Goal: Navigation & Orientation: Find specific page/section

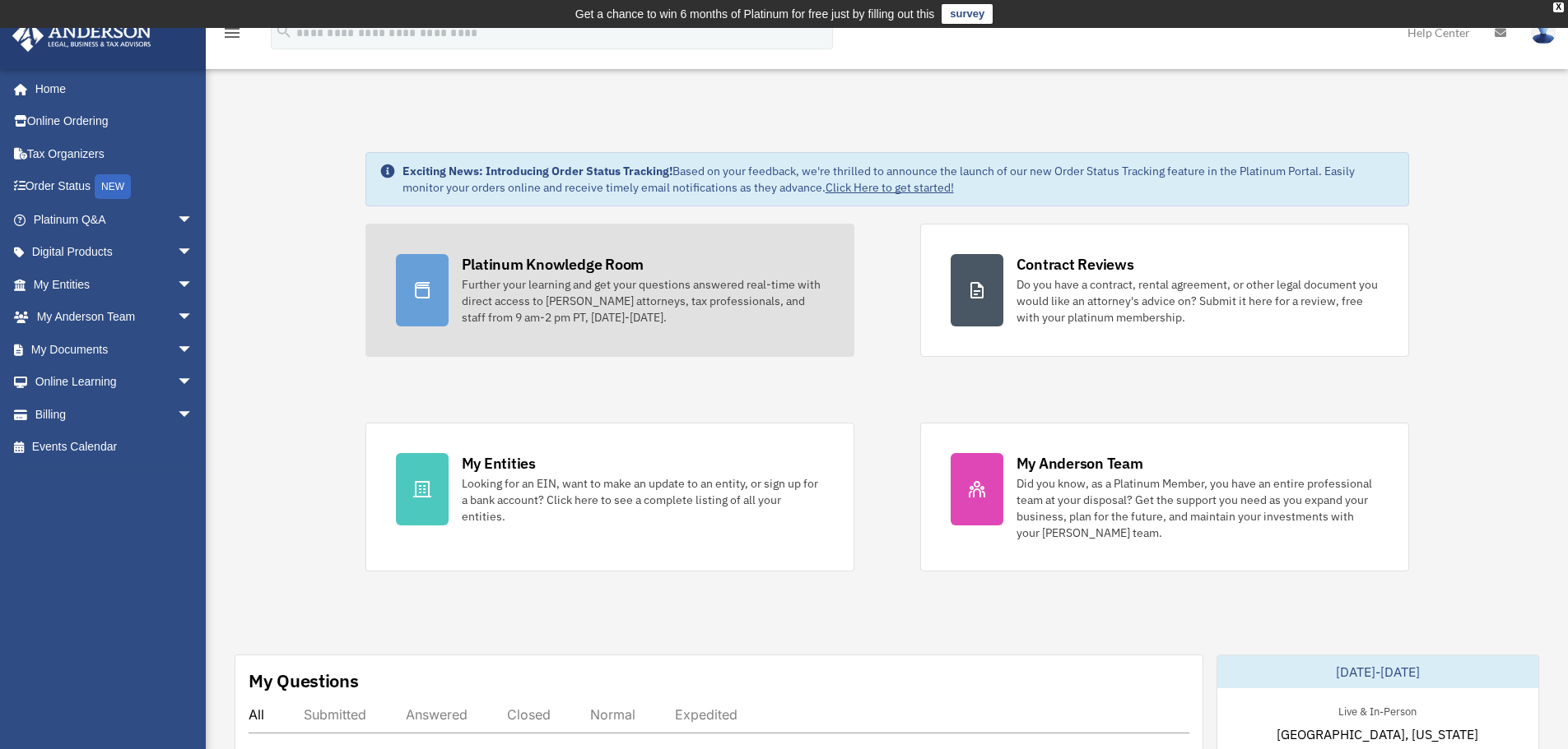
drag, startPoint x: 0, startPoint y: 0, endPoint x: 538, endPoint y: 298, distance: 615.0
click at [538, 298] on div "Further your learning and get your questions answered real-time with direct acc…" at bounding box center [643, 300] width 362 height 49
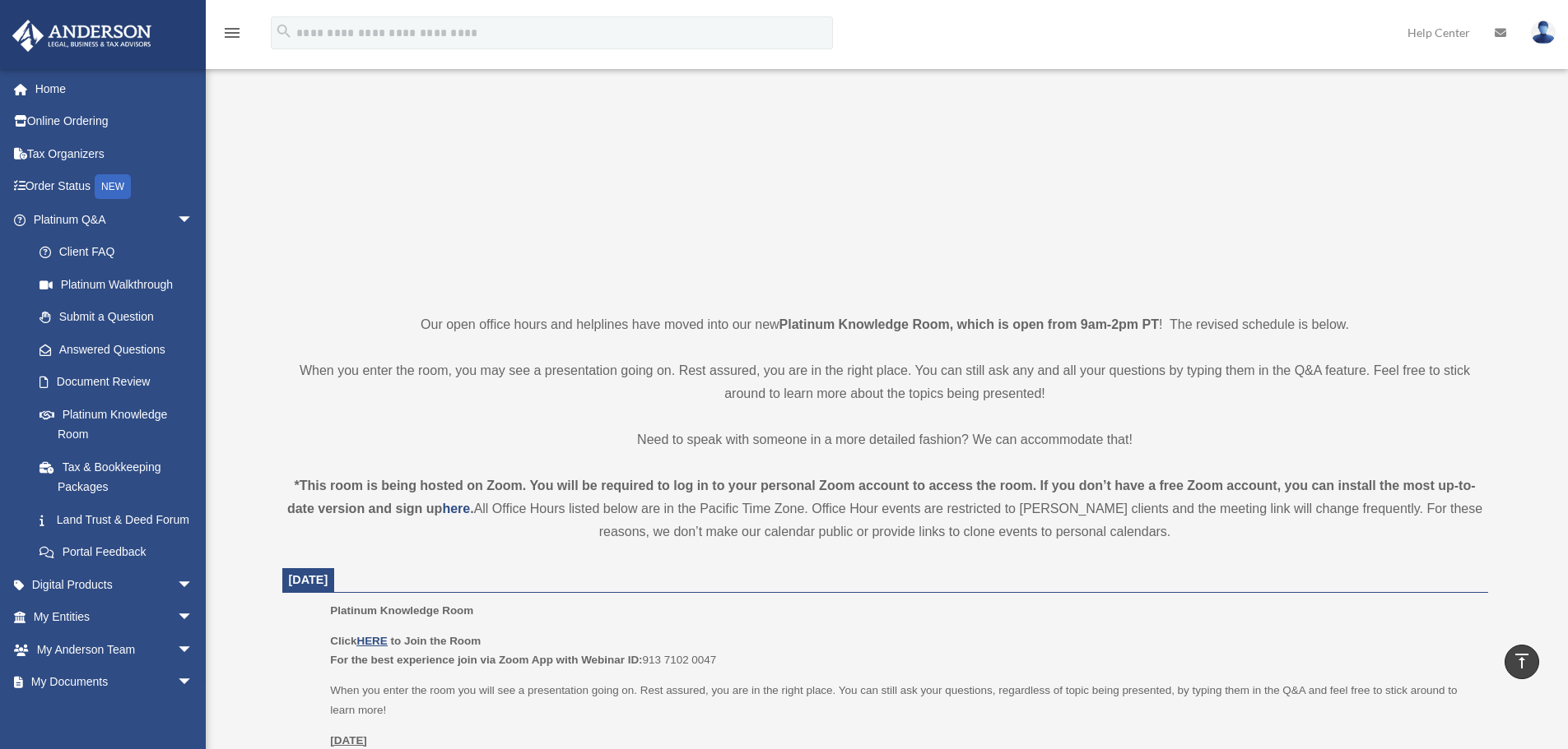
scroll to position [168, 0]
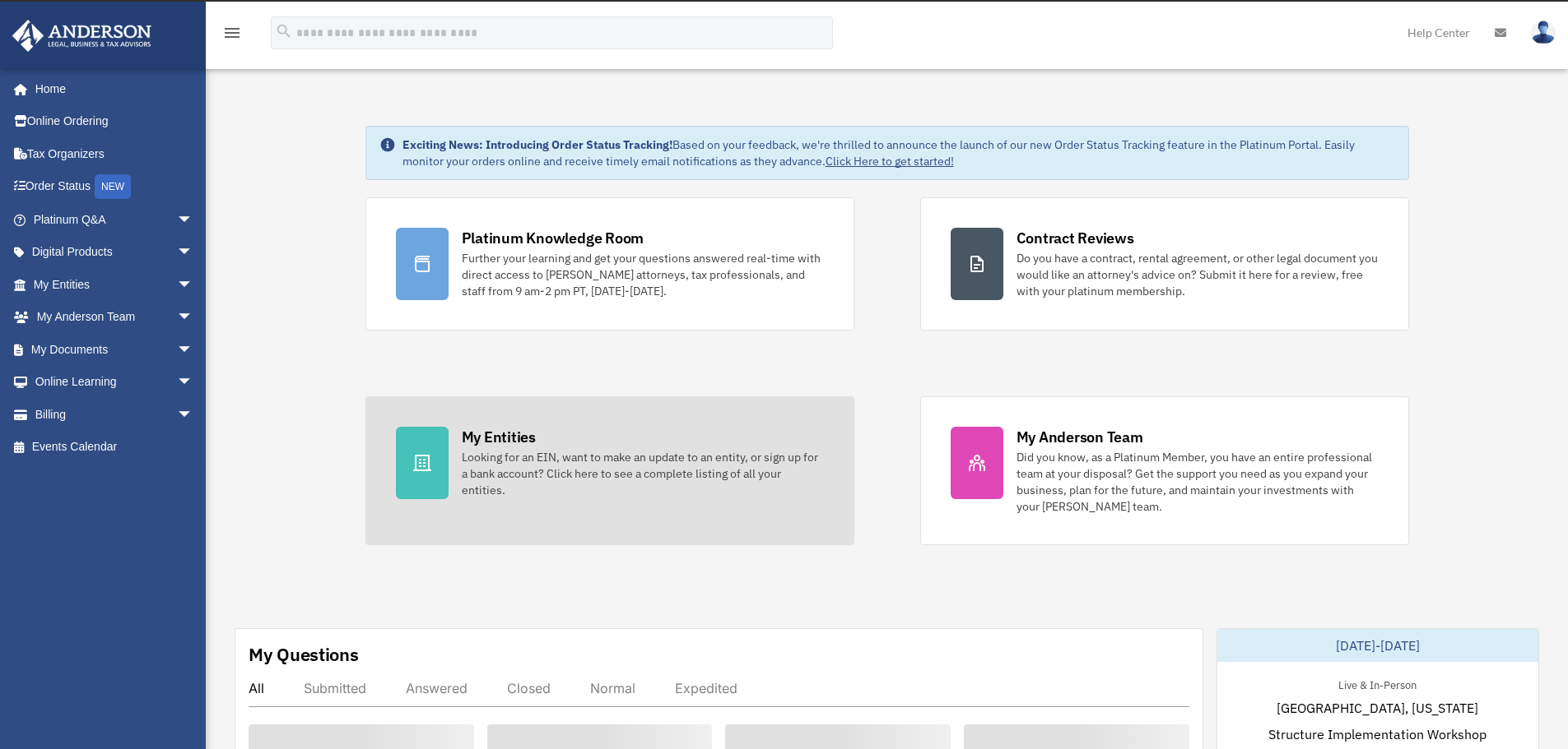
click at [552, 468] on div "Looking for an EIN, want to make an update to an entity, or sign up for a bank …" at bounding box center [643, 473] width 362 height 49
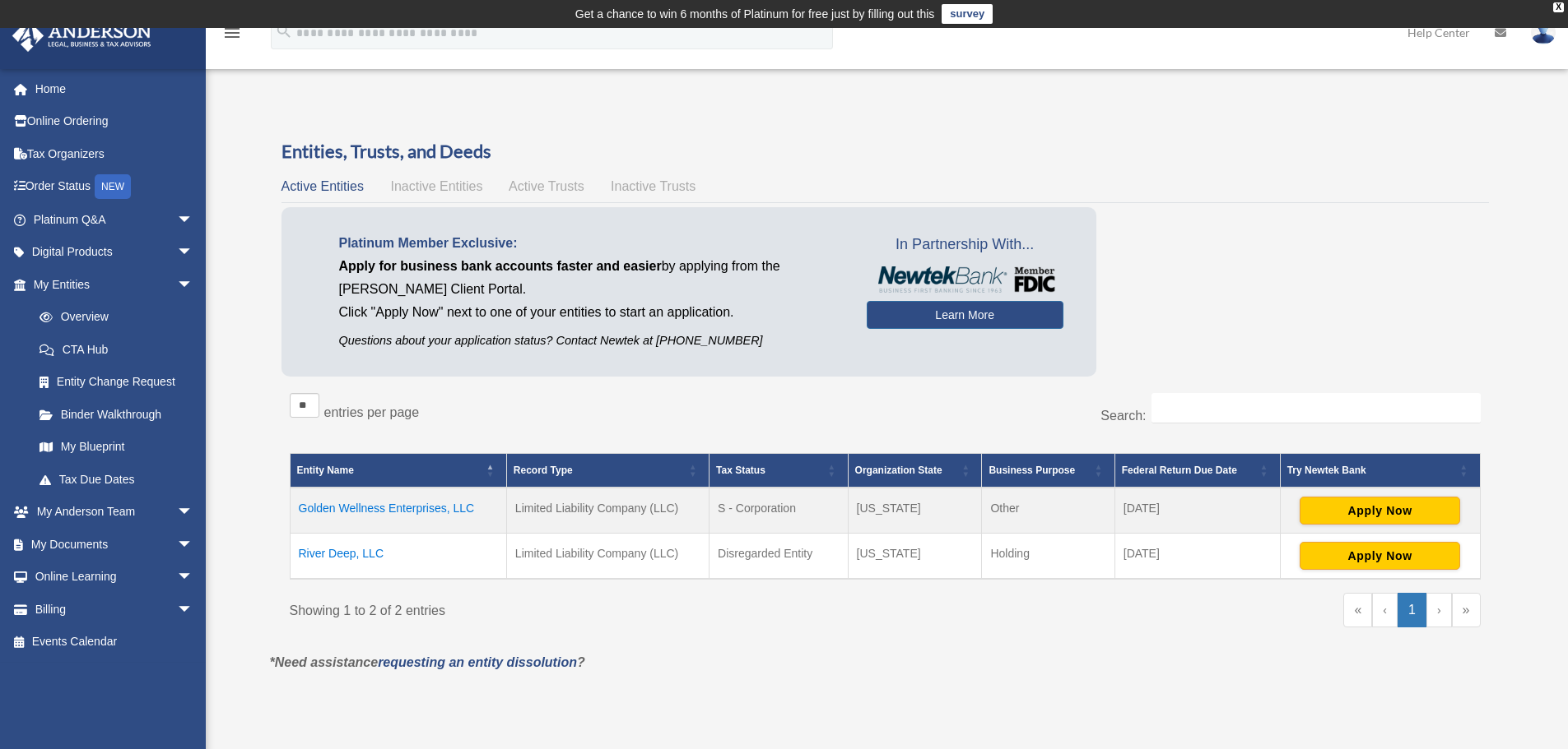
click at [409, 508] on td "Golden Wellness Enterprises, LLC" at bounding box center [398, 511] width 216 height 46
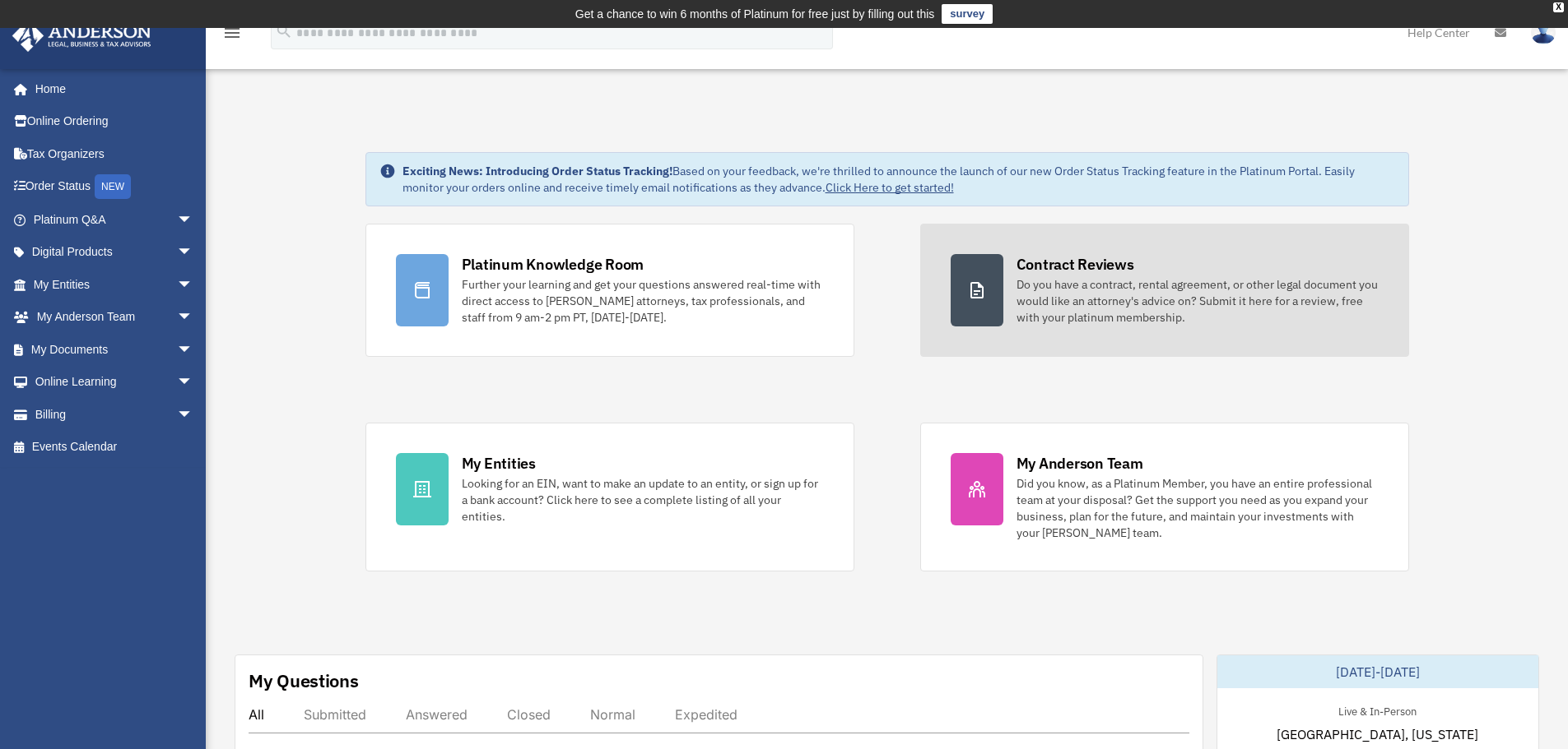
click at [1012, 300] on link "Contract Reviews Do you have a contract, rental agreement, or other legal docum…" at bounding box center [1164, 290] width 489 height 133
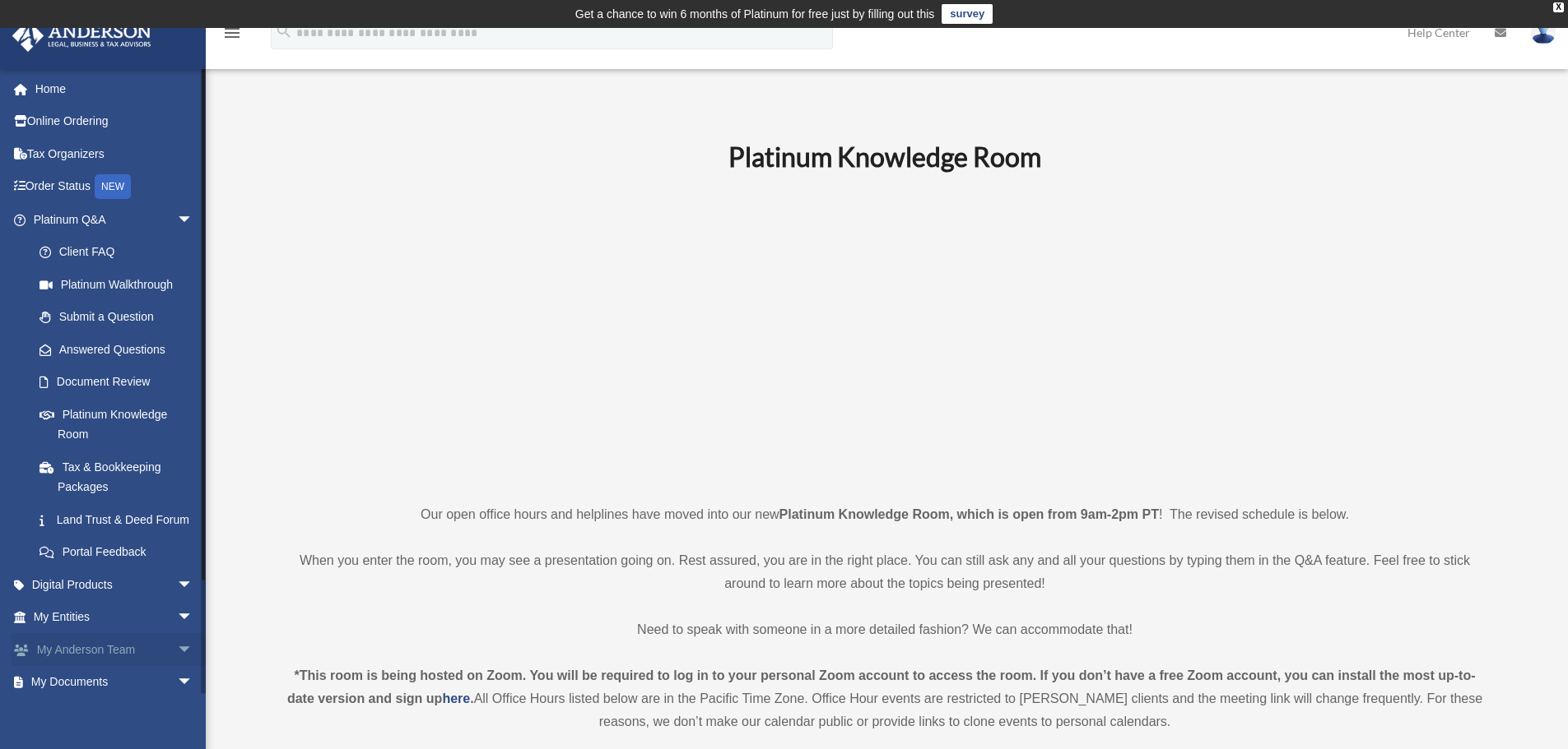
click at [176, 667] on span "arrow_drop_down" at bounding box center [193, 650] width 33 height 34
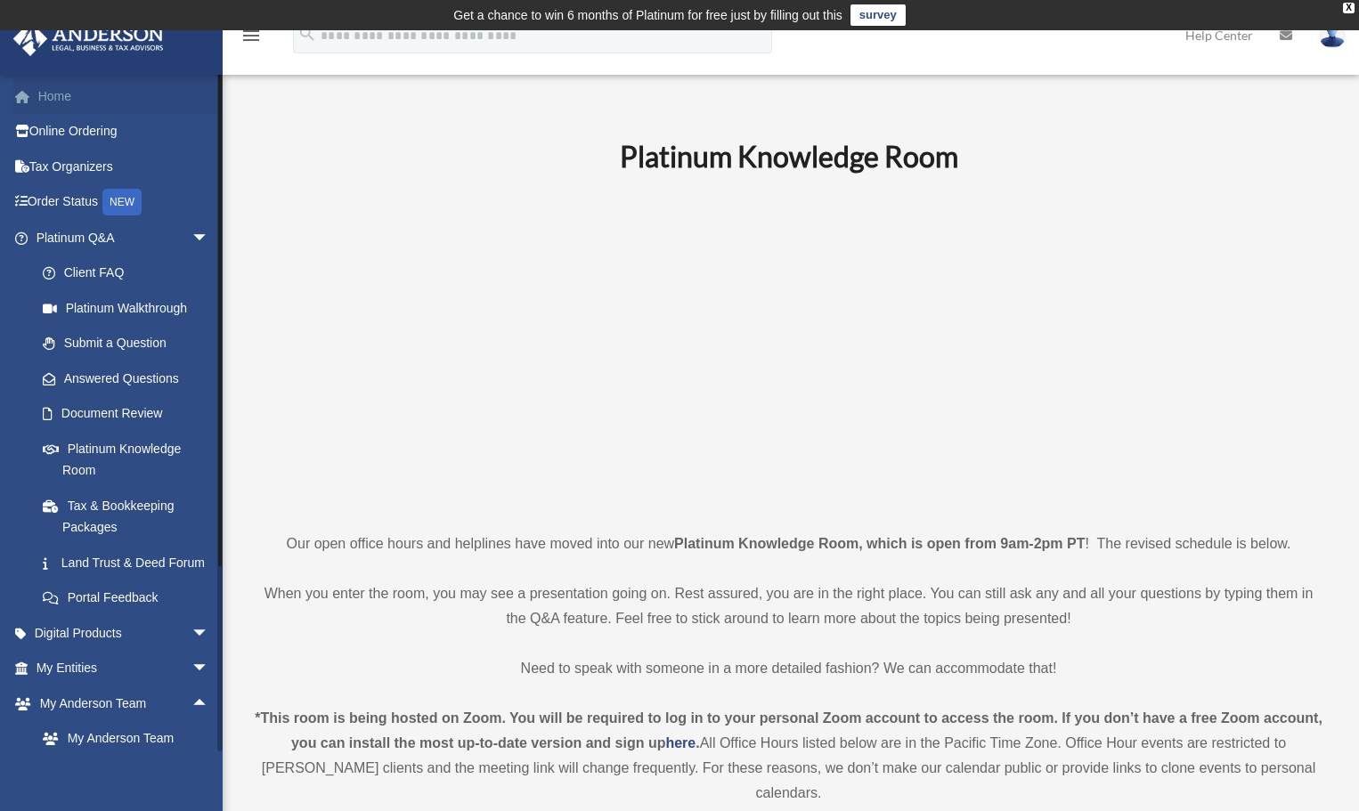
click at [53, 86] on link "Home" at bounding box center [124, 96] width 224 height 36
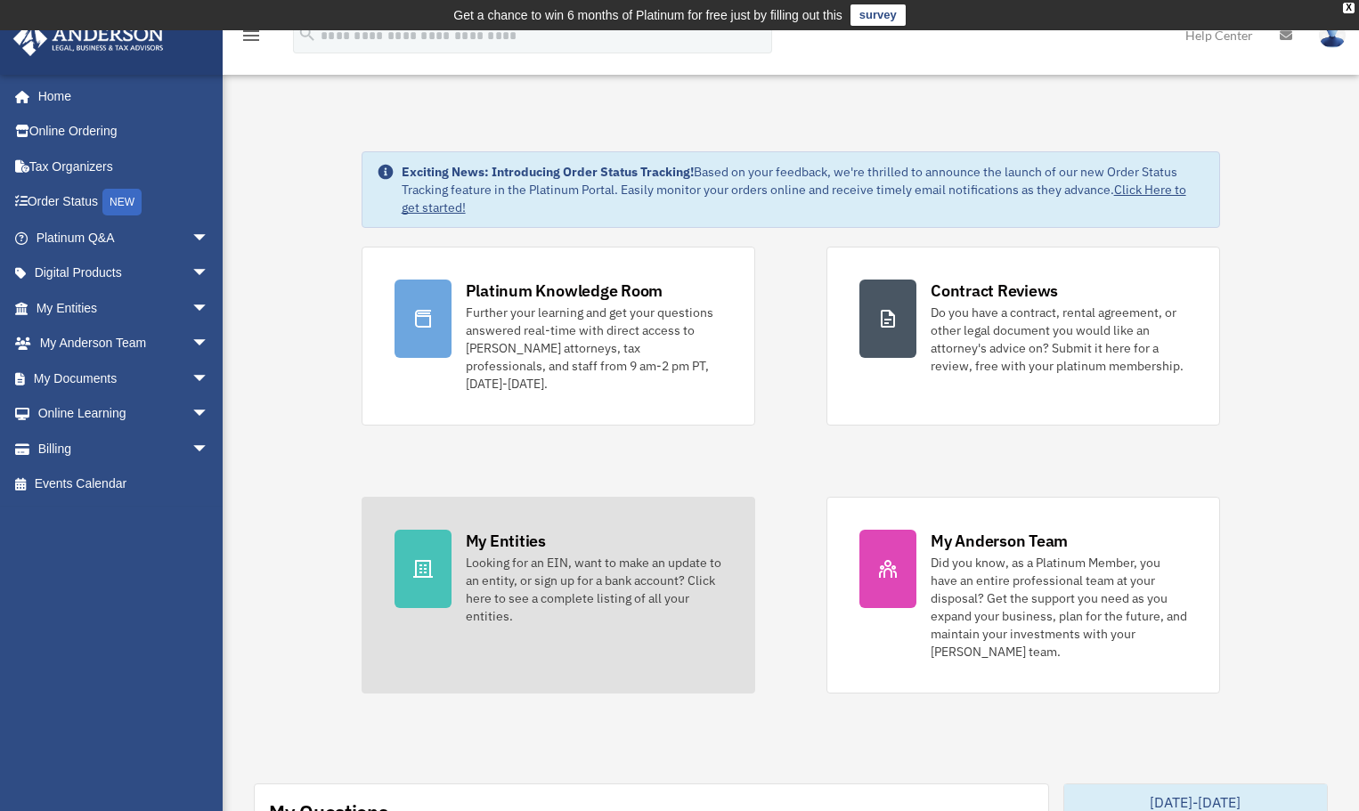
click at [517, 554] on div "Looking for an EIN, want to make an update to an entity, or sign up for a bank …" at bounding box center [594, 589] width 257 height 71
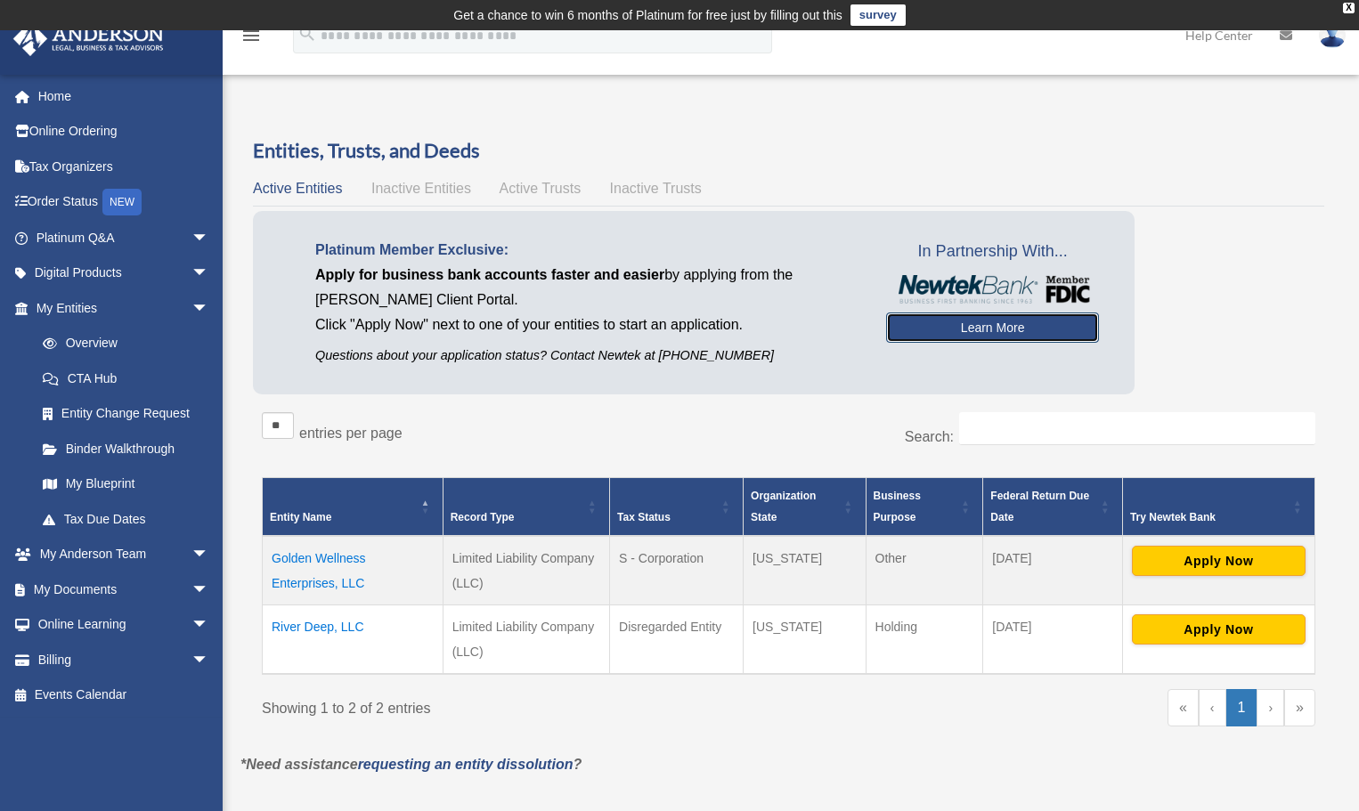
click at [1033, 327] on link "Learn More" at bounding box center [992, 328] width 213 height 30
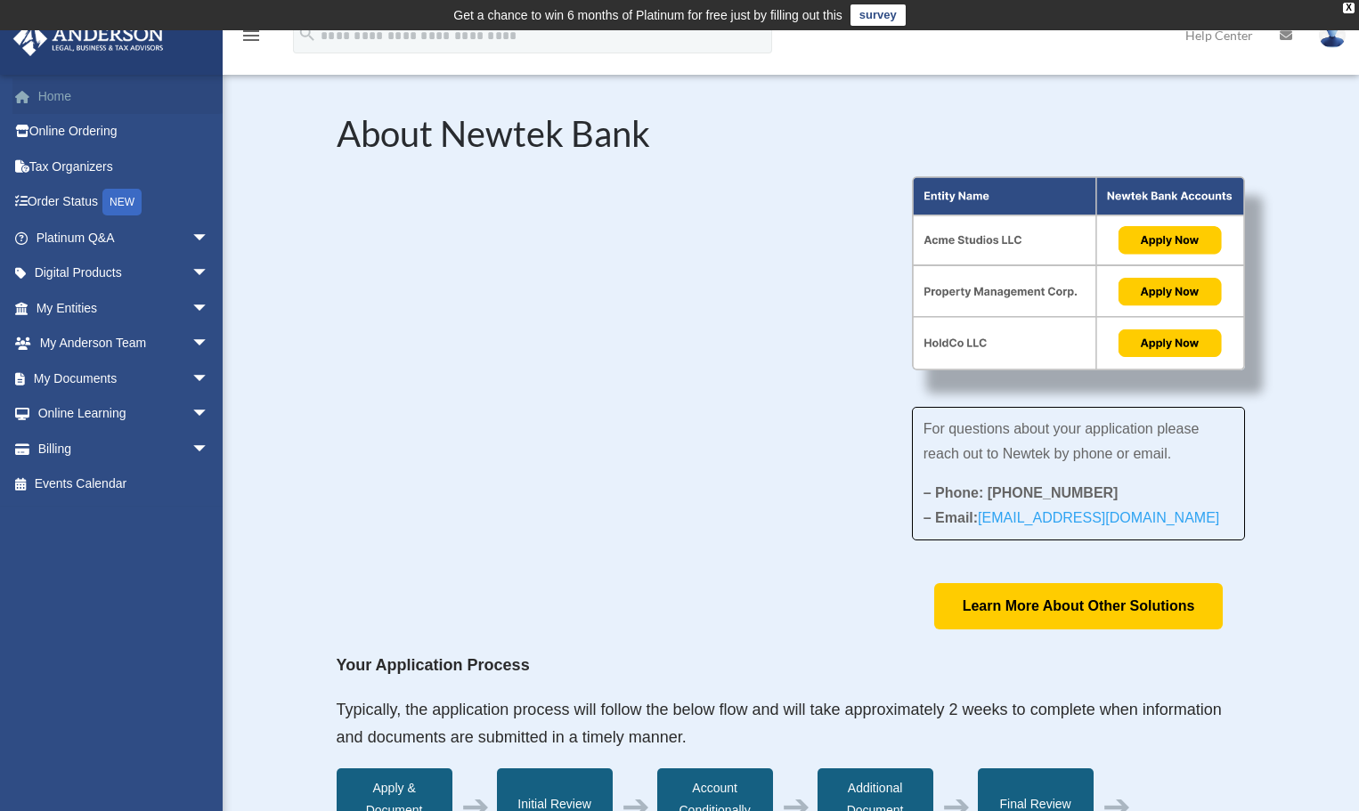
click at [53, 89] on link "Home" at bounding box center [124, 96] width 224 height 36
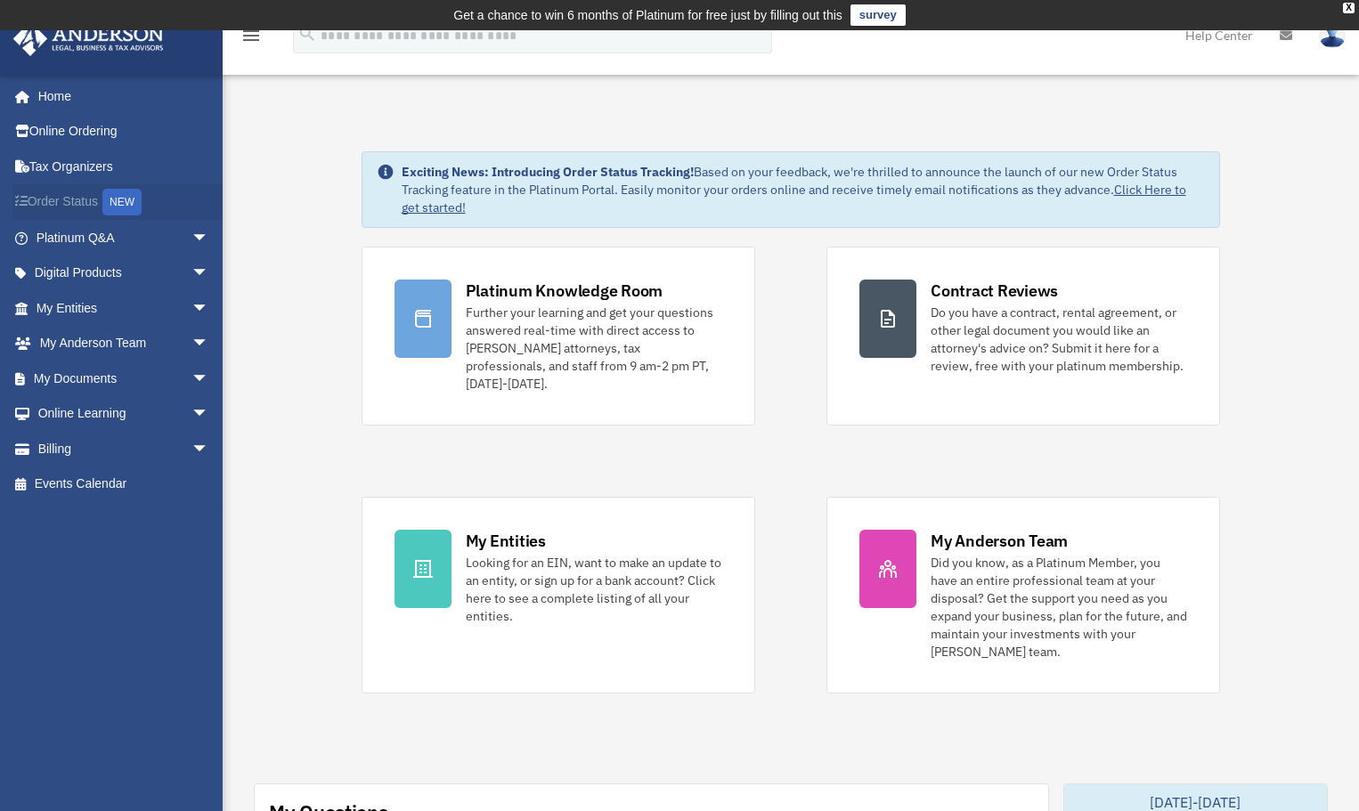
click at [81, 196] on link "Order Status NEW" at bounding box center [124, 202] width 224 height 37
